Goal: Task Accomplishment & Management: Manage account settings

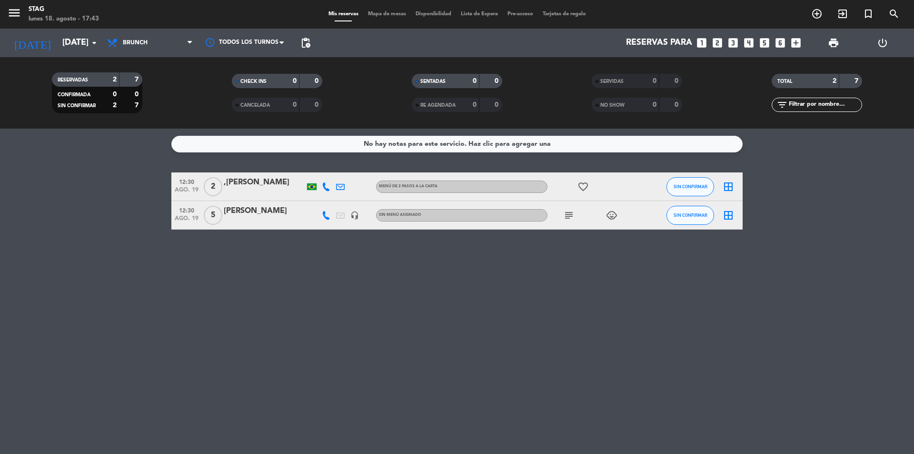
click at [346, 16] on span "Mis reservas" at bounding box center [344, 13] width 40 height 5
click at [402, 14] on span "Mapa de mesas" at bounding box center [387, 13] width 48 height 5
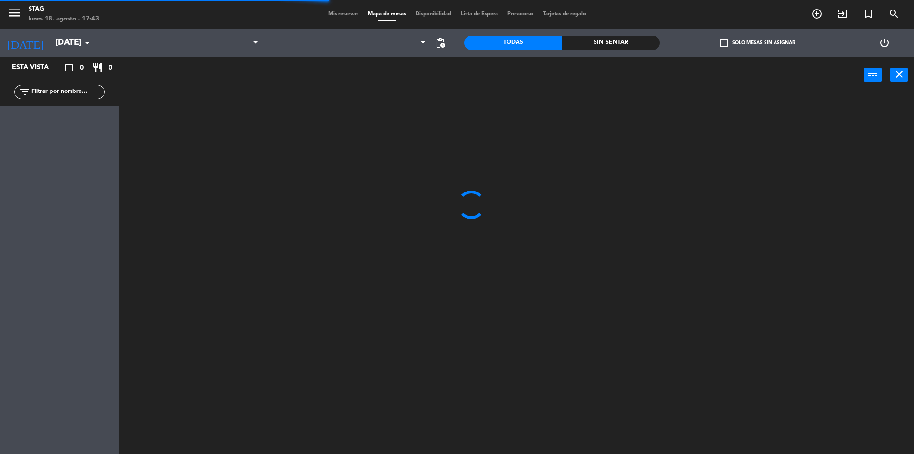
click at [340, 13] on span "Mis reservas" at bounding box center [344, 13] width 40 height 5
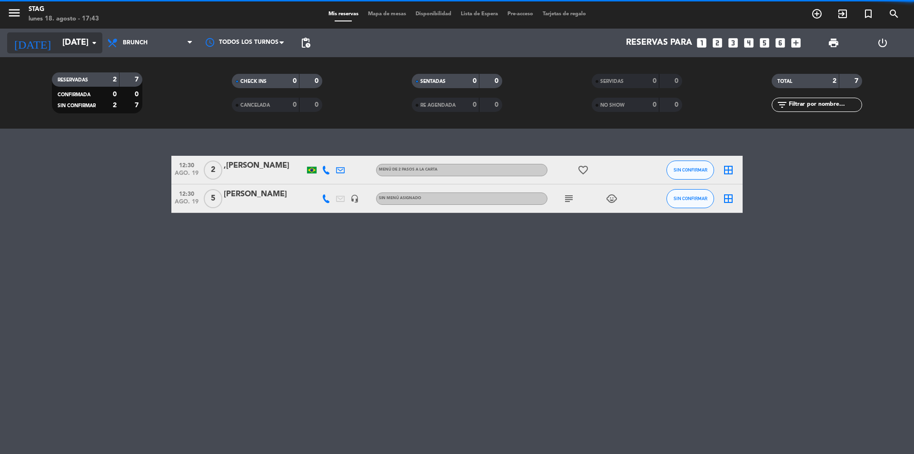
click at [90, 47] on icon "arrow_drop_down" at bounding box center [94, 42] width 11 height 11
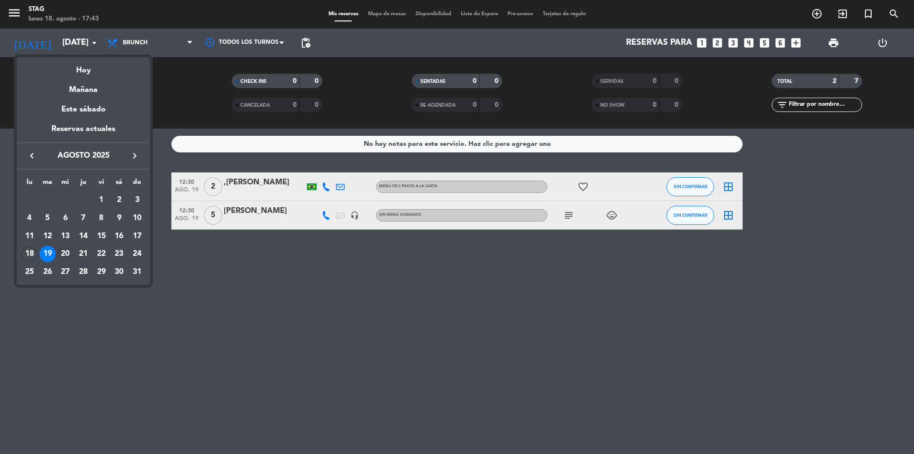
click at [70, 251] on div "20" at bounding box center [65, 254] width 16 height 16
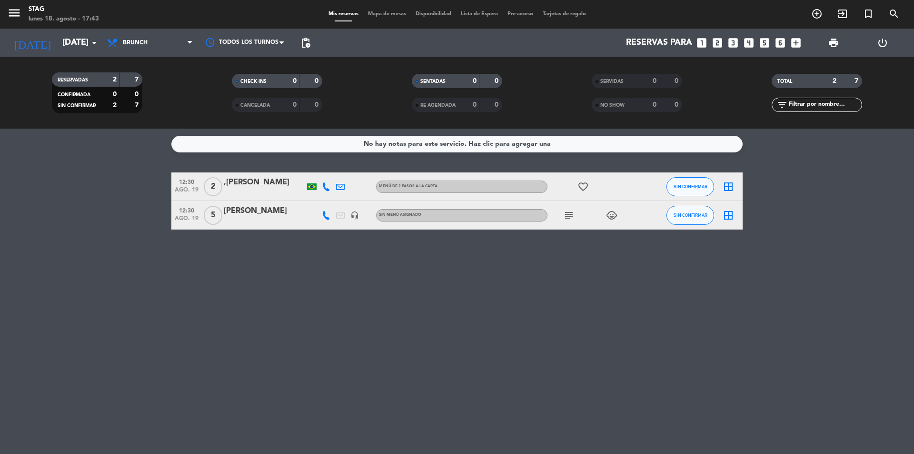
type input "mié. 20 ago."
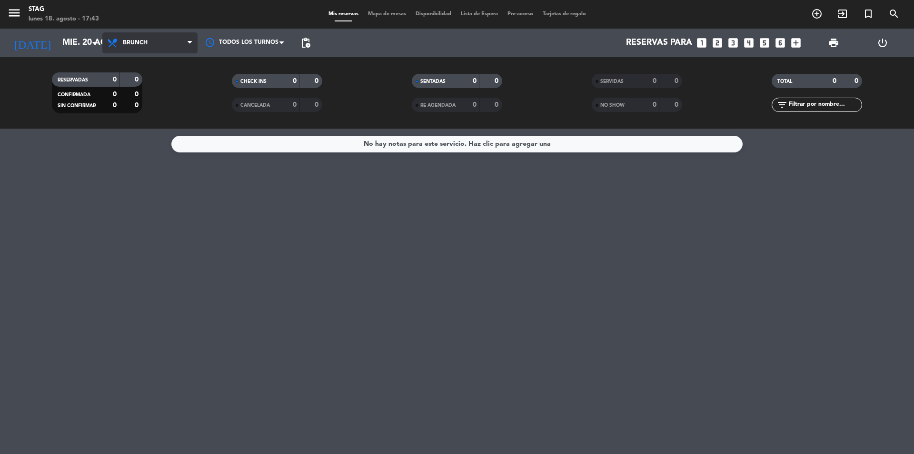
click at [166, 34] on span "Brunch" at bounding box center [149, 42] width 95 height 21
click at [148, 122] on div "menu STAG [DATE] 18. agosto - 17:43 Mis reservas Mapa de mesas Disponibilidad L…" at bounding box center [457, 64] width 914 height 129
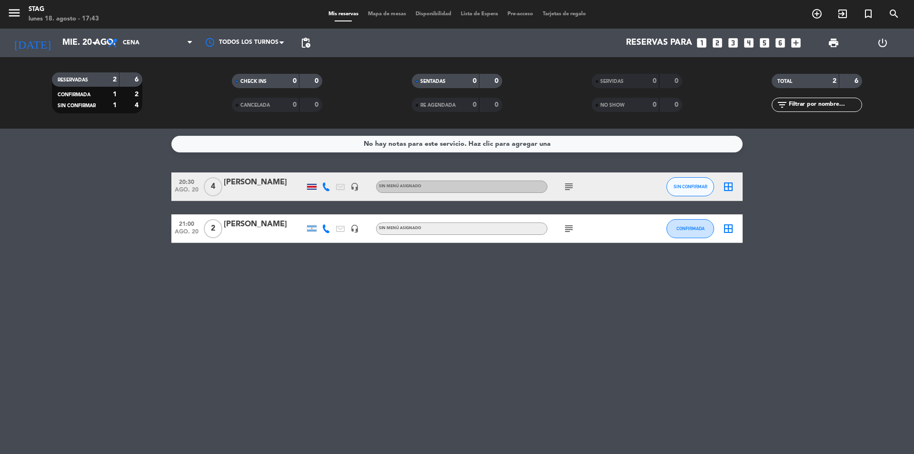
click at [214, 185] on span "4" at bounding box center [213, 186] width 19 height 19
click at [218, 236] on span "2" at bounding box center [213, 228] width 19 height 19
click at [221, 248] on div "No hay notas para este servicio. Haz clic para agregar una 20:30 [DATE] 4 [PERS…" at bounding box center [457, 291] width 914 height 325
